Goal: Information Seeking & Learning: Learn about a topic

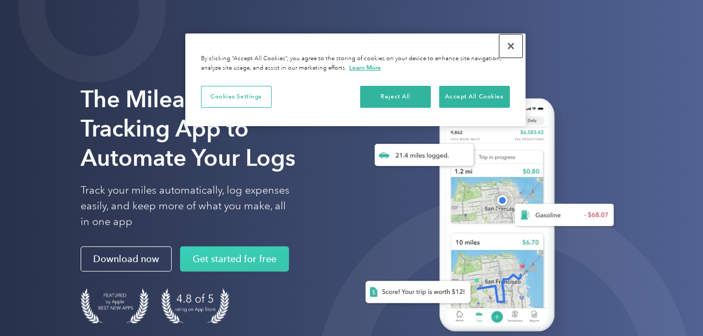
click at [511, 45] on button "Close" at bounding box center [511, 46] width 23 height 23
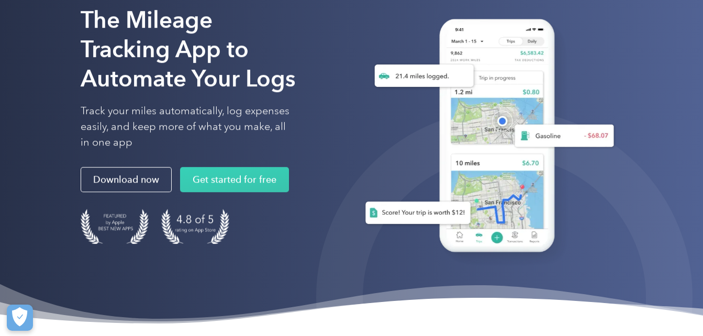
scroll to position [91, 0]
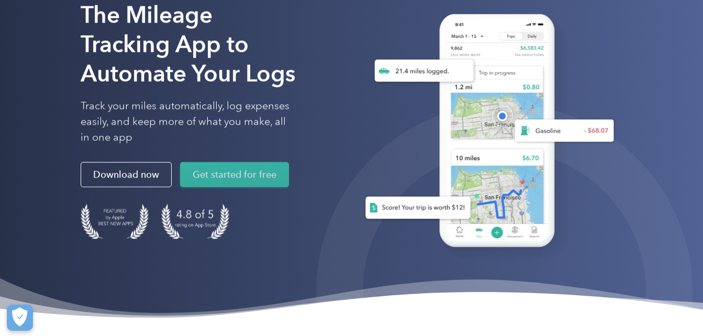
click at [258, 169] on link "Get started for free" at bounding box center [234, 174] width 109 height 25
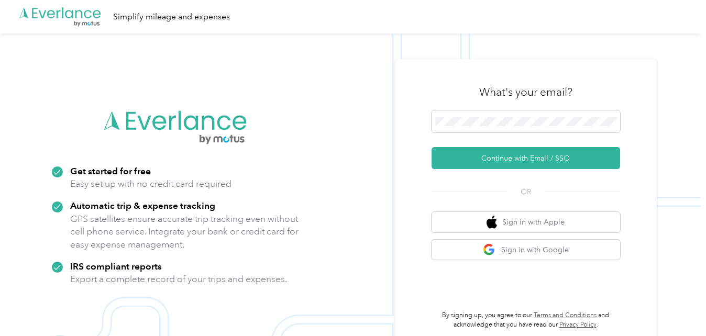
click at [60, 13] on icon ".cls-1 { fill: #00adee; } .cls-2 { fill: #fff; } .cls-3 { fill: #707372; } .cls…" at bounding box center [60, 16] width 84 height 21
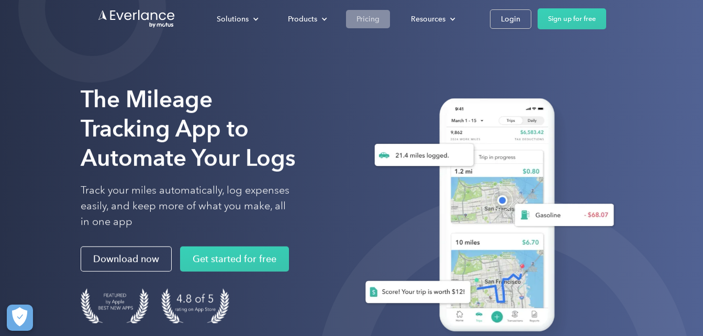
click at [365, 19] on div "Pricing" at bounding box center [368, 19] width 23 height 13
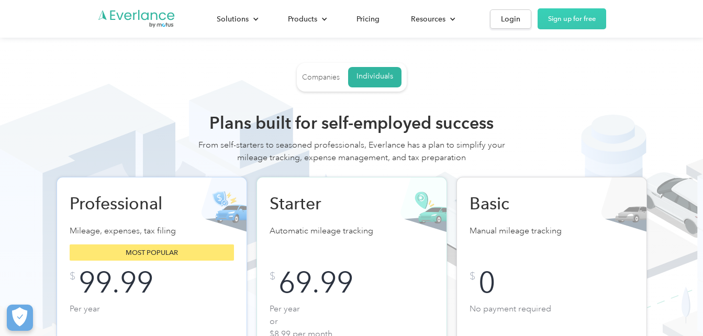
click at [329, 72] on link "Companies" at bounding box center [321, 77] width 38 height 19
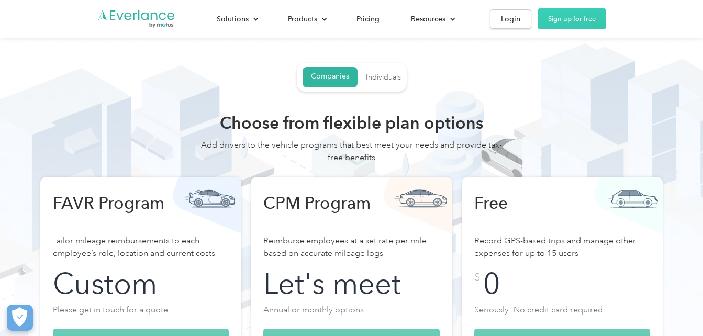
click at [387, 79] on div "Individuals" at bounding box center [383, 77] width 35 height 9
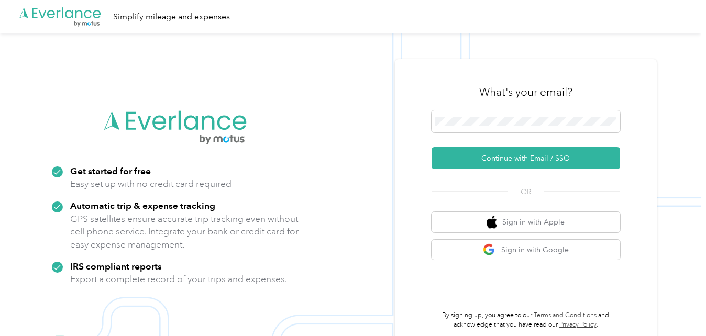
click at [57, 8] on icon ".cls-1 { fill: #00adee; } .cls-2 { fill: #fff; } .cls-3 { fill: #707372; } .cls…" at bounding box center [60, 16] width 84 height 21
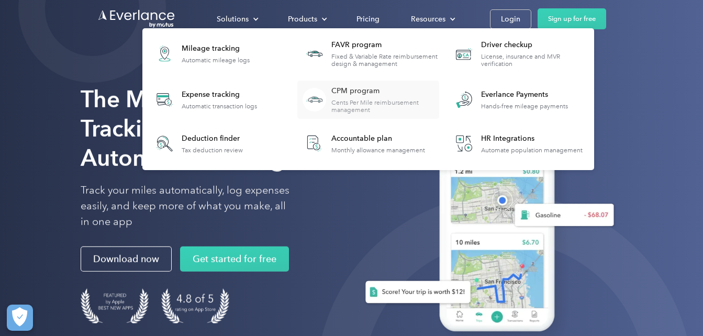
click at [370, 94] on div "CPM program" at bounding box center [384, 91] width 107 height 10
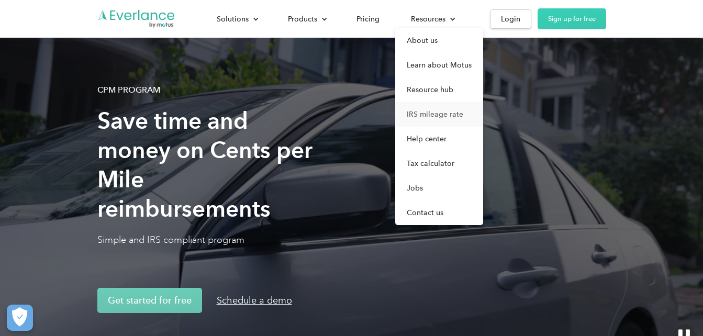
click at [441, 112] on link "IRS mileage rate" at bounding box center [439, 114] width 88 height 25
